Goal: Find specific page/section: Find specific page/section

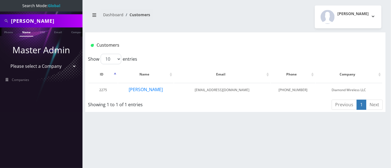
scroll to position [0, 2]
drag, startPoint x: 39, startPoint y: 18, endPoint x: 0, endPoint y: 17, distance: 38.6
click at [0, 18] on div "[PERSON_NAME]" at bounding box center [41, 20] width 83 height 13
paste input "19253292299"
click at [14, 21] on input "19253292299" at bounding box center [46, 21] width 70 height 10
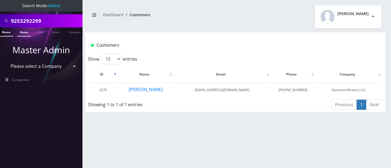
type input "9253292299"
click at [6, 31] on link "Phone" at bounding box center [6, 32] width 14 height 9
